Goal: Information Seeking & Learning: Learn about a topic

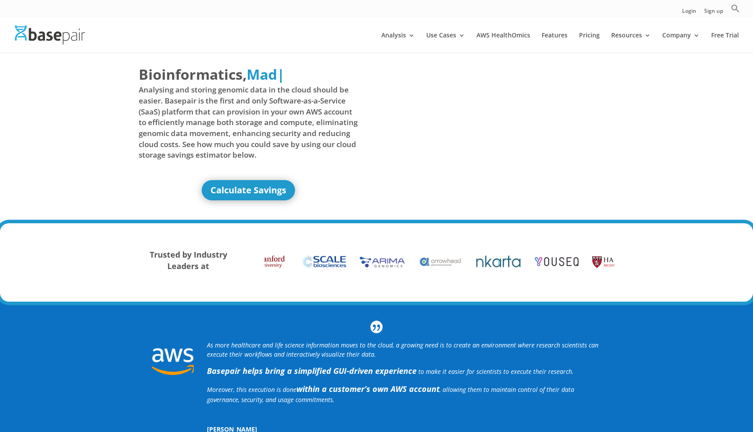
click at [133, 85] on div "Bioinformatics, Delivered Made Simple Accelerated Federated Mad | Analysing and…" at bounding box center [376, 137] width 753 height 171
click at [133, 85] on div "Bioinformatics, Delivered Made Simple Accelerated Federated | Analysing and sto…" at bounding box center [376, 137] width 753 height 171
click at [133, 85] on div "Bioinformatics, Delivered Made Simple Accelerated Federated Ac | Analysing and …" at bounding box center [376, 137] width 753 height 171
click at [129, 107] on div "Bioinformatics, Delivered Made Simple Accelerated Federated Accele | Analysing …" at bounding box center [376, 137] width 753 height 171
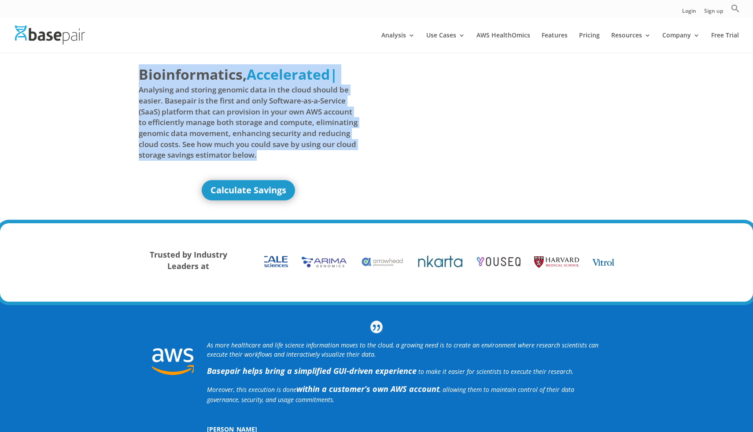
drag, startPoint x: 124, startPoint y: 73, endPoint x: 261, endPoint y: 169, distance: 167.3
click at [261, 169] on div "Bioinformatics, Delivered Made Simple Accelerated Federated Accelerated | Analy…" at bounding box center [376, 137] width 753 height 171
click at [249, 154] on span "Analysing and storing genomic data in the cloud should be easier. Basepair is t…" at bounding box center [248, 123] width 219 height 76
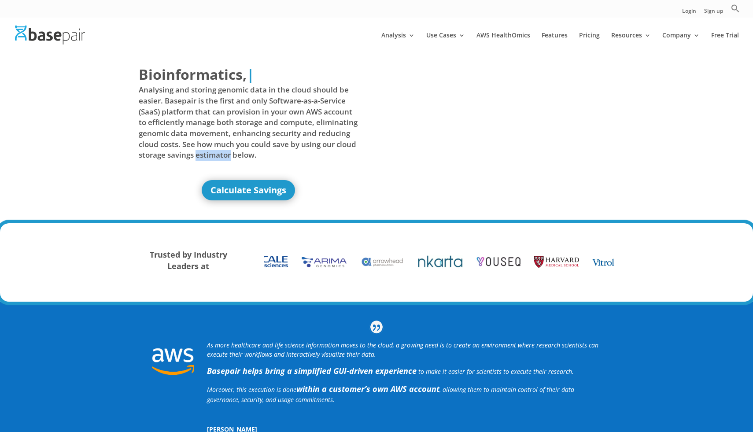
click at [249, 154] on span "Analysing and storing genomic data in the cloud should be easier. Basepair is t…" at bounding box center [248, 123] width 219 height 76
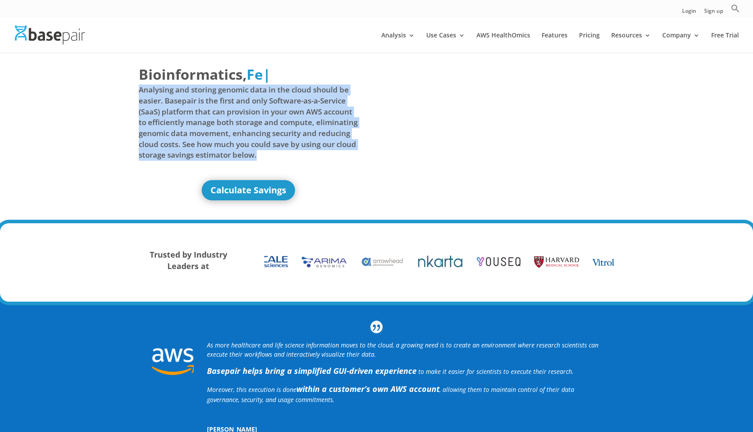
click at [249, 154] on span "Analysing and storing genomic data in the cloud should be easier. Basepair is t…" at bounding box center [248, 123] width 219 height 76
click at [195, 117] on span "Analysing and storing genomic data in the cloud should be easier. Basepair is t…" at bounding box center [248, 123] width 219 height 76
